Goal: Find specific page/section: Find specific page/section

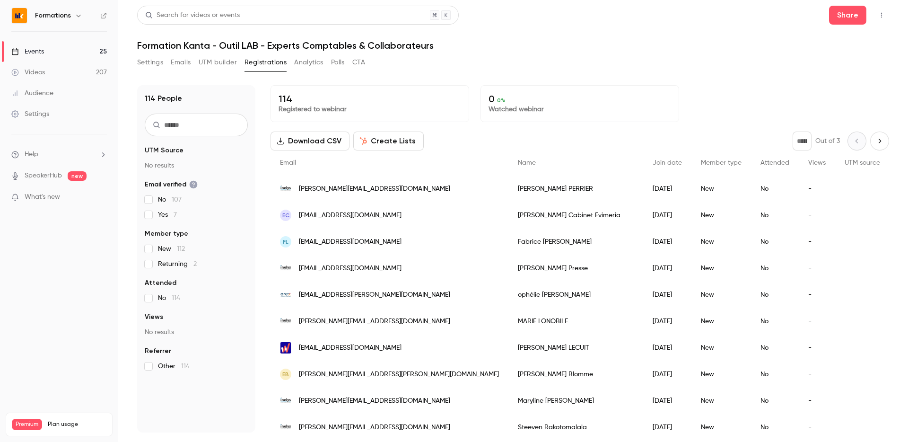
click at [86, 55] on link "Events 25" at bounding box center [59, 51] width 118 height 21
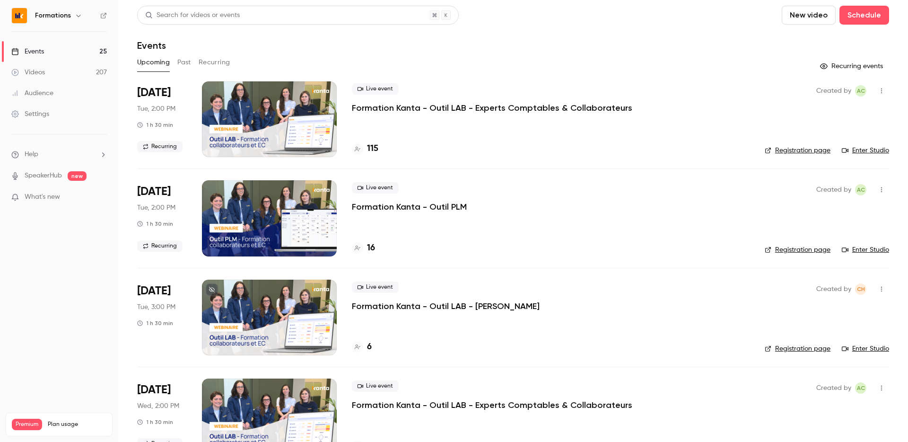
click at [217, 60] on button "Recurring" at bounding box center [215, 62] width 32 height 15
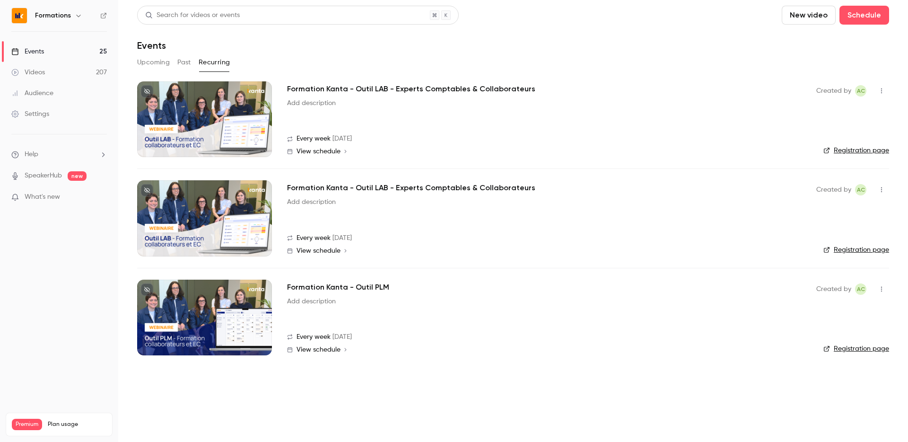
click at [852, 146] on link "Registration page" at bounding box center [856, 150] width 66 height 9
click at [843, 252] on link "Registration page" at bounding box center [856, 249] width 66 height 9
